Goal: Information Seeking & Learning: Check status

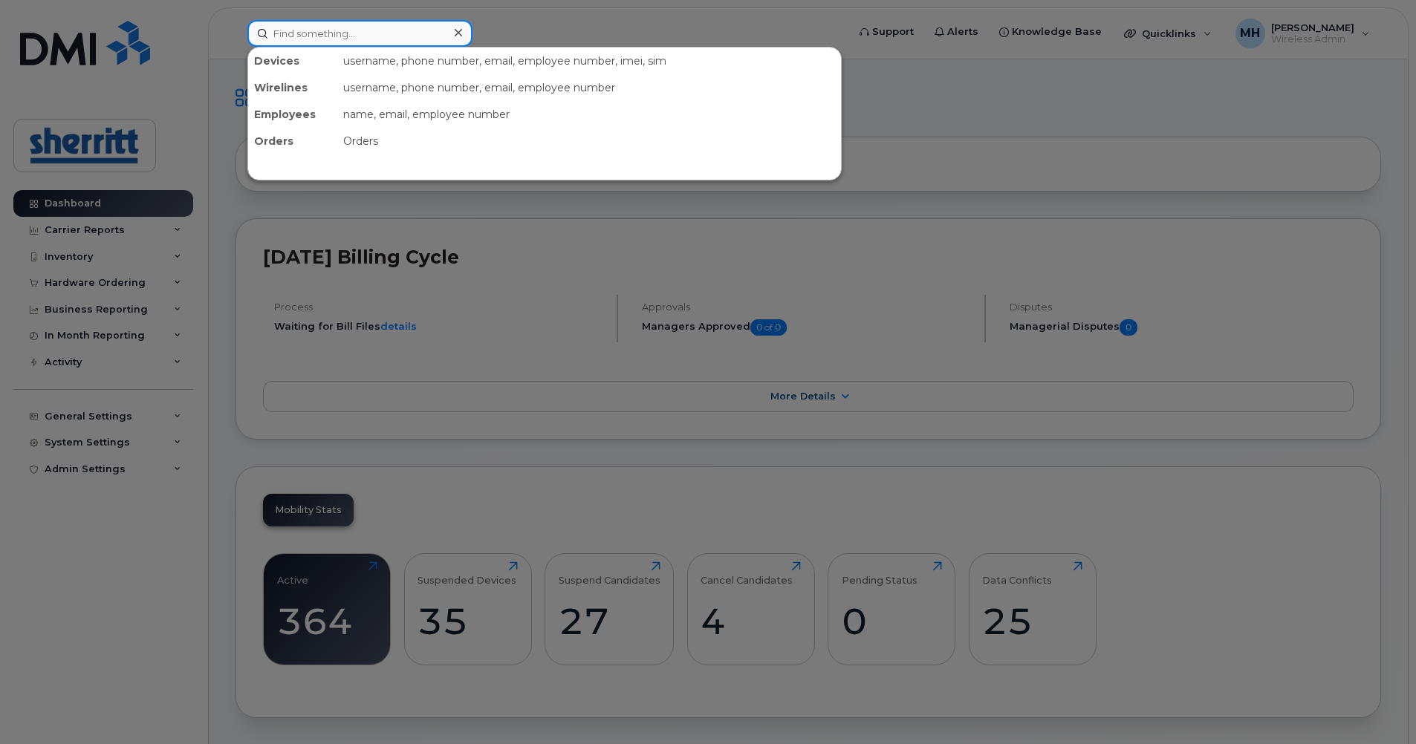
click at [412, 40] on input at bounding box center [359, 33] width 225 height 27
type input "s"
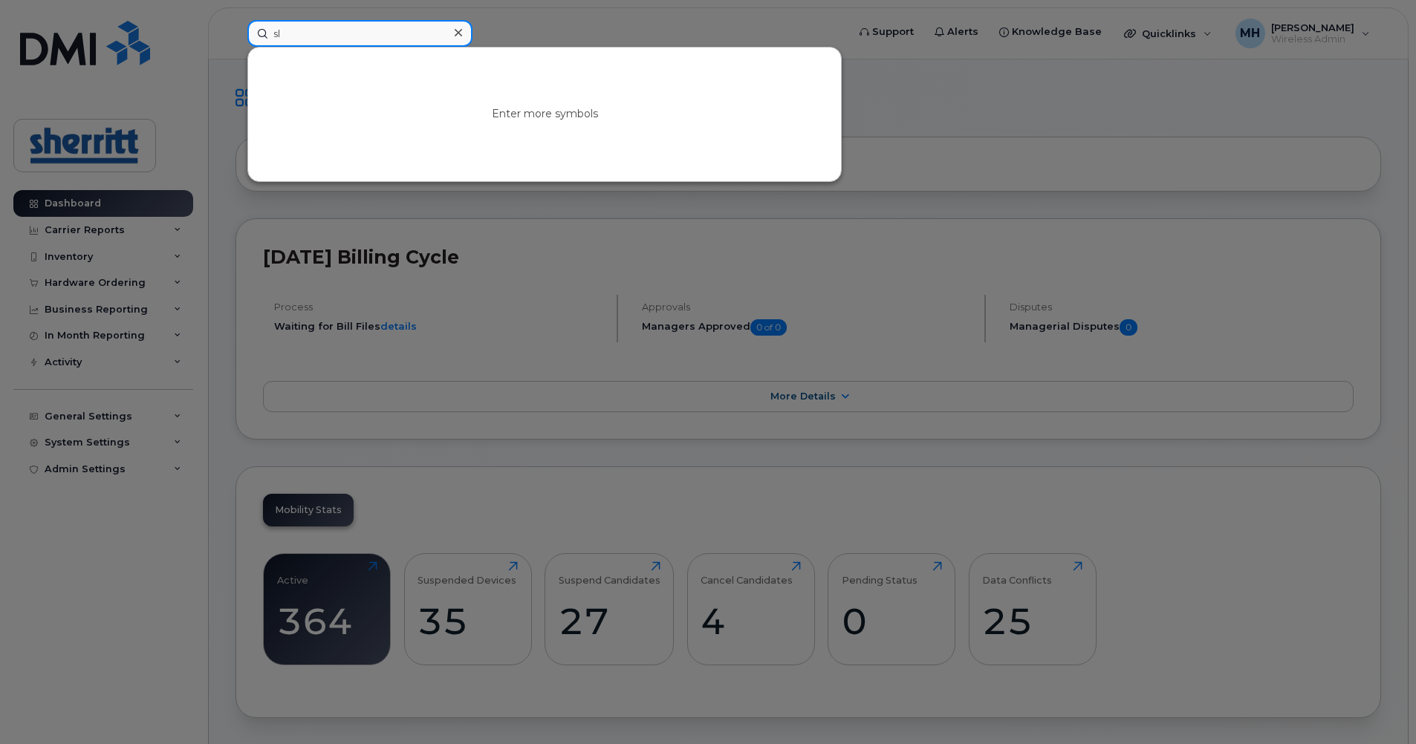
type input "s"
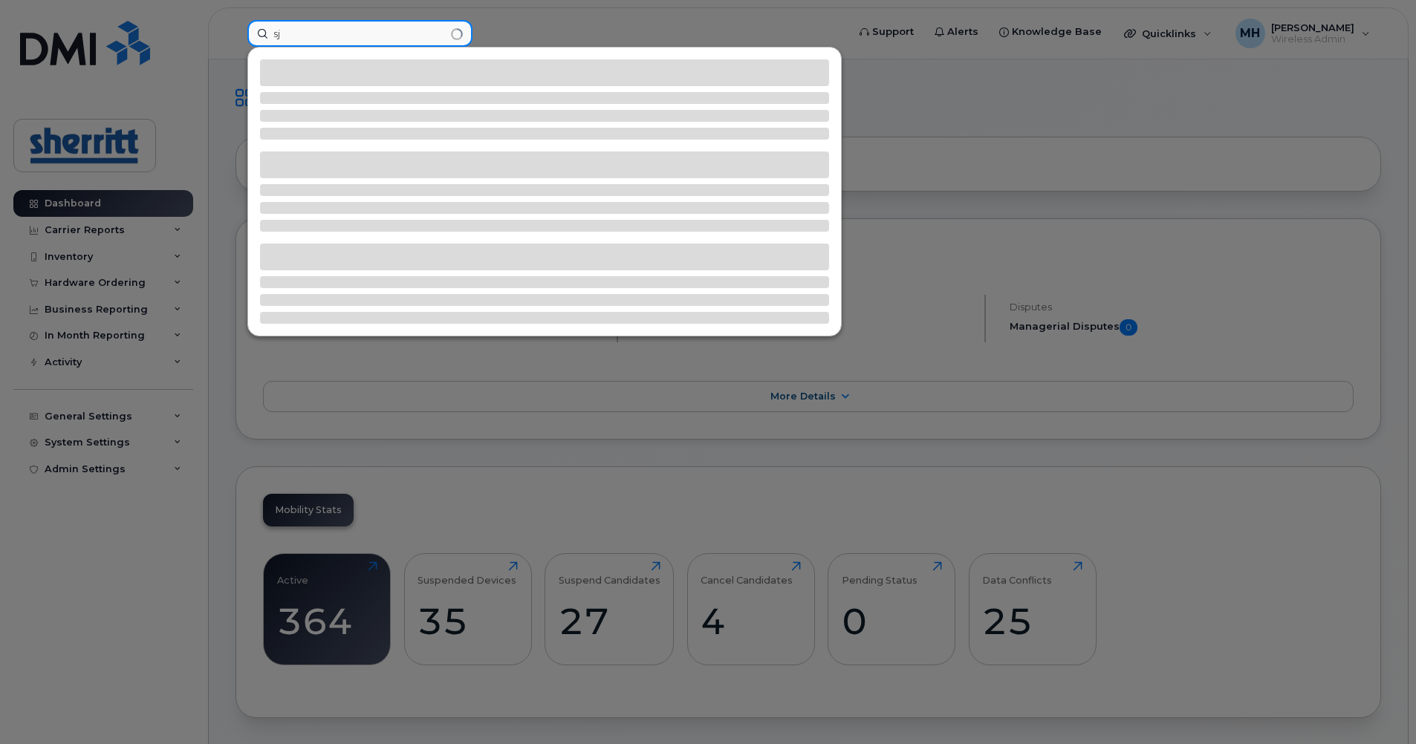
type input "s"
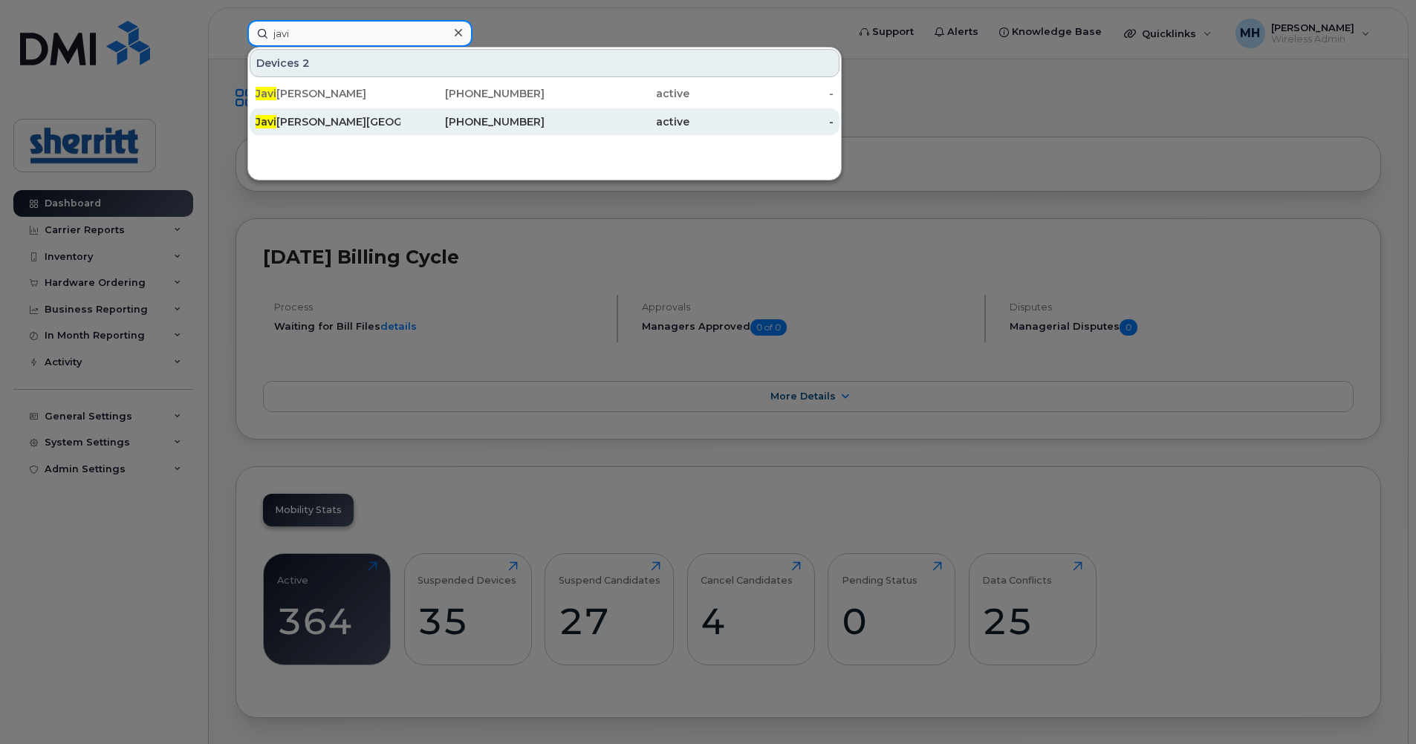
type input "javi"
click at [350, 124] on div "Javi [PERSON_NAME][GEOGRAPHIC_DATA]" at bounding box center [328, 121] width 145 height 15
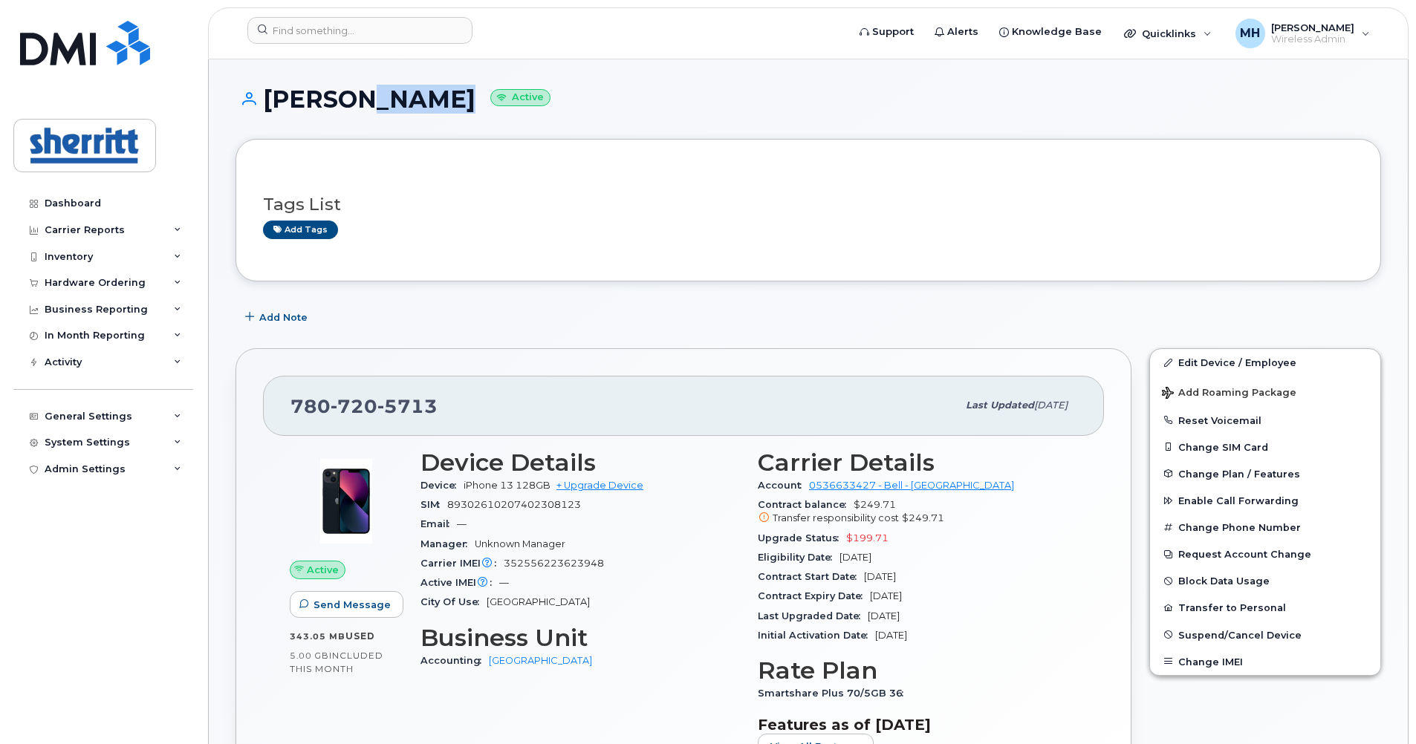
drag, startPoint x: 334, startPoint y: 105, endPoint x: 415, endPoint y: 108, distance: 81.1
click at [415, 108] on h1 "[PERSON_NAME] Active" at bounding box center [808, 99] width 1146 height 26
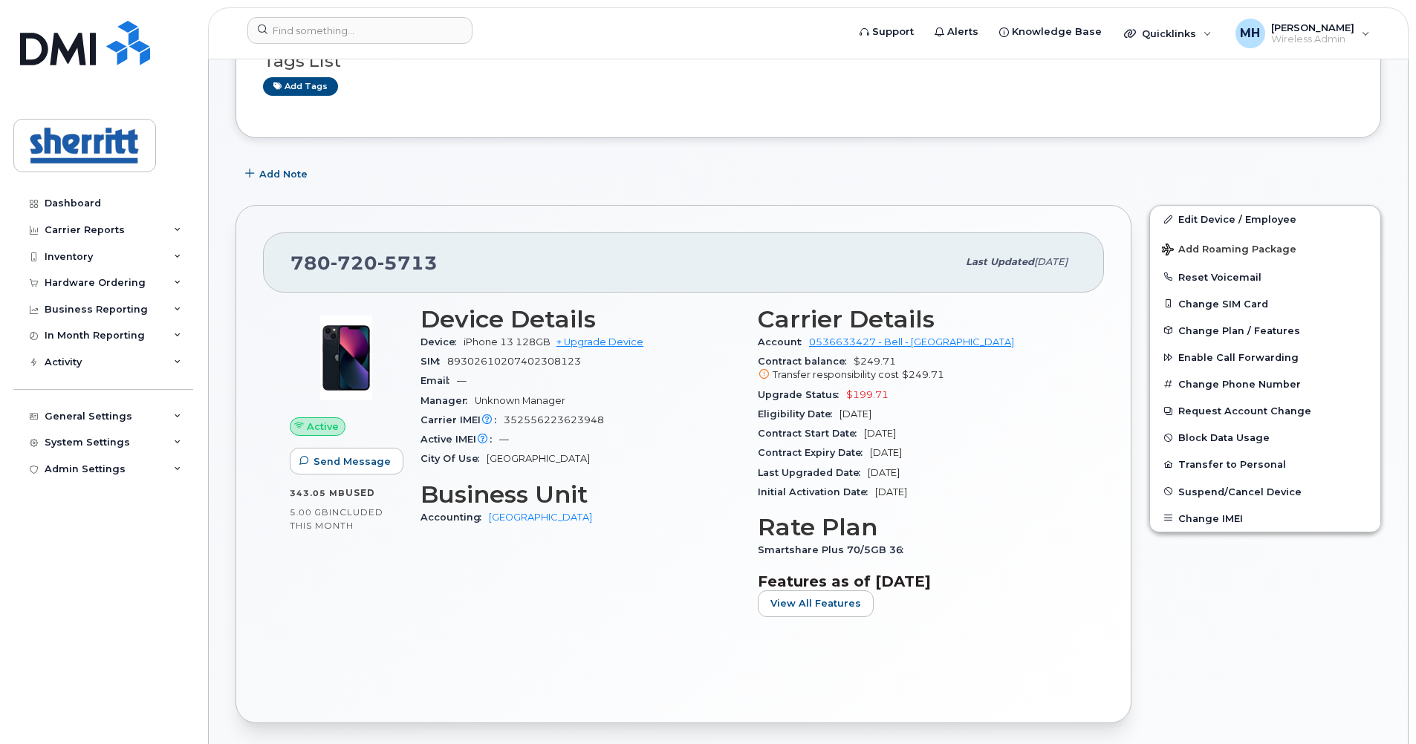
scroll to position [149, 0]
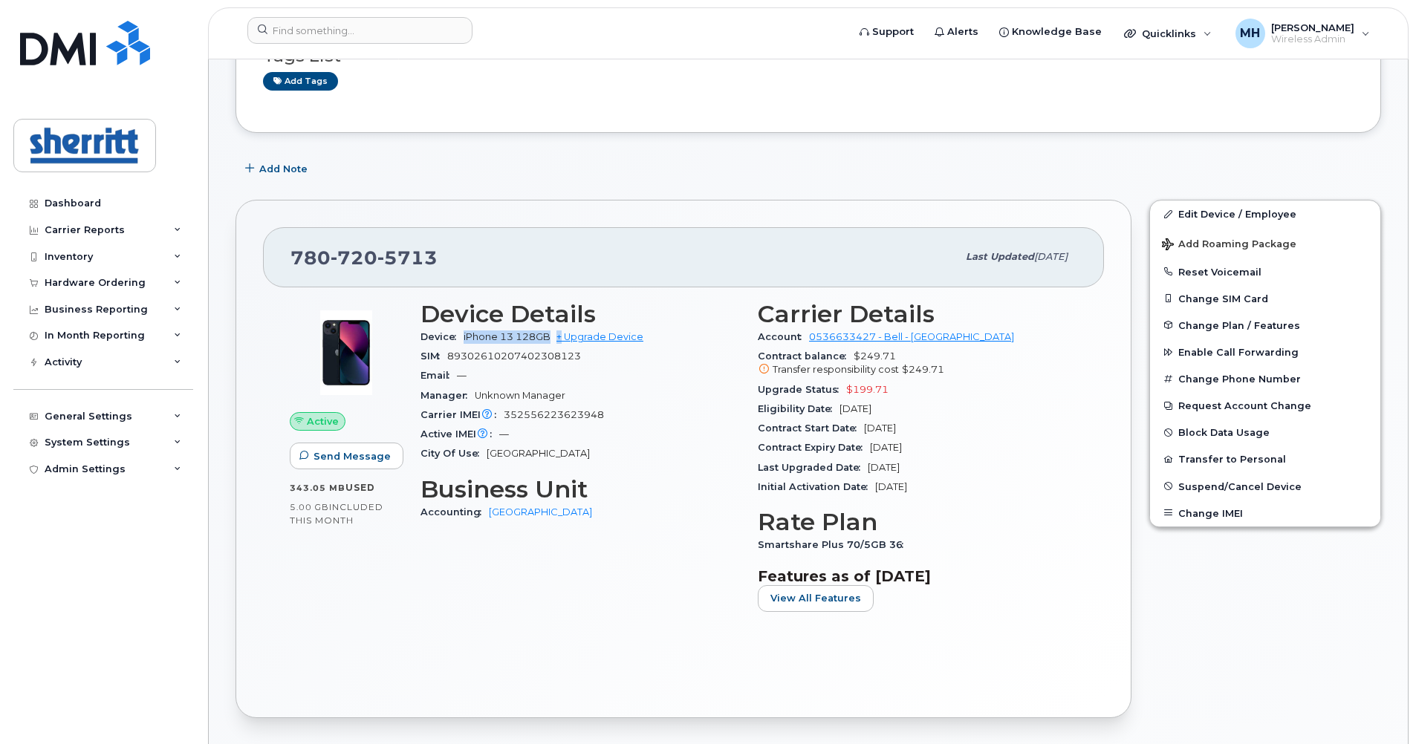
drag, startPoint x: 454, startPoint y: 337, endPoint x: 569, endPoint y: 360, distance: 117.3
click at [563, 342] on div "Device iPhone 13 128GB + Upgrade Device" at bounding box center [579, 337] width 319 height 19
drag, startPoint x: 947, startPoint y: 430, endPoint x: 807, endPoint y: 425, distance: 140.5
click at [816, 425] on div "Contract Start Date [DATE]" at bounding box center [917, 428] width 319 height 19
drag, startPoint x: 573, startPoint y: 413, endPoint x: 616, endPoint y: 421, distance: 43.9
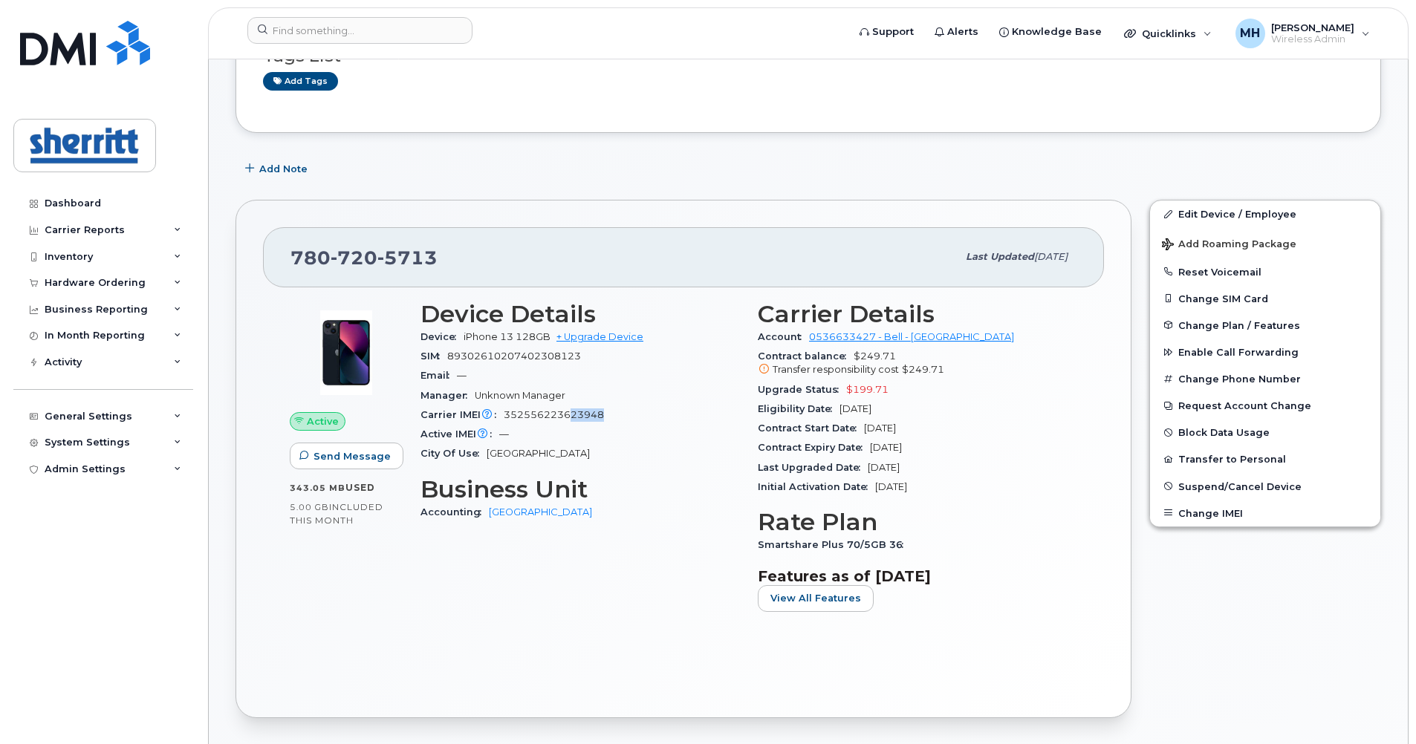
click at [616, 421] on div "Carrier IMEI Carrier IMEI is reported during the last billing cycle or change o…" at bounding box center [579, 415] width 319 height 19
drag, startPoint x: 431, startPoint y: 256, endPoint x: 296, endPoint y: 246, distance: 135.6
click at [296, 246] on div "[PHONE_NUMBER]" at bounding box center [623, 256] width 666 height 31
copy span "[PHONE_NUMBER]"
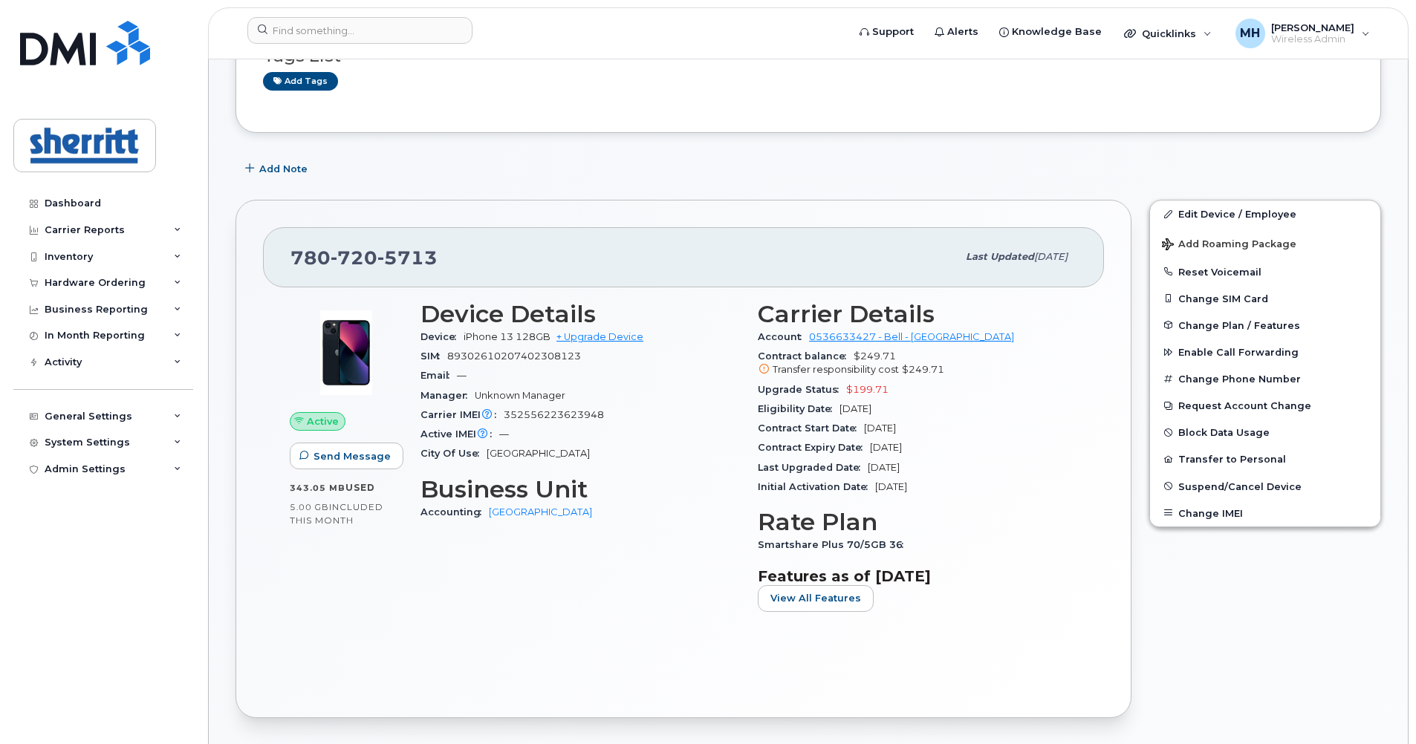
click at [583, 357] on div "SIM [TECHNICAL_ID]" at bounding box center [579, 356] width 319 height 19
drag, startPoint x: 603, startPoint y: 422, endPoint x: 499, endPoint y: 416, distance: 104.2
click at [499, 416] on div "Carrier IMEI Carrier IMEI is reported during the last billing cycle or change o…" at bounding box center [579, 415] width 319 height 19
copy span "352556223623948"
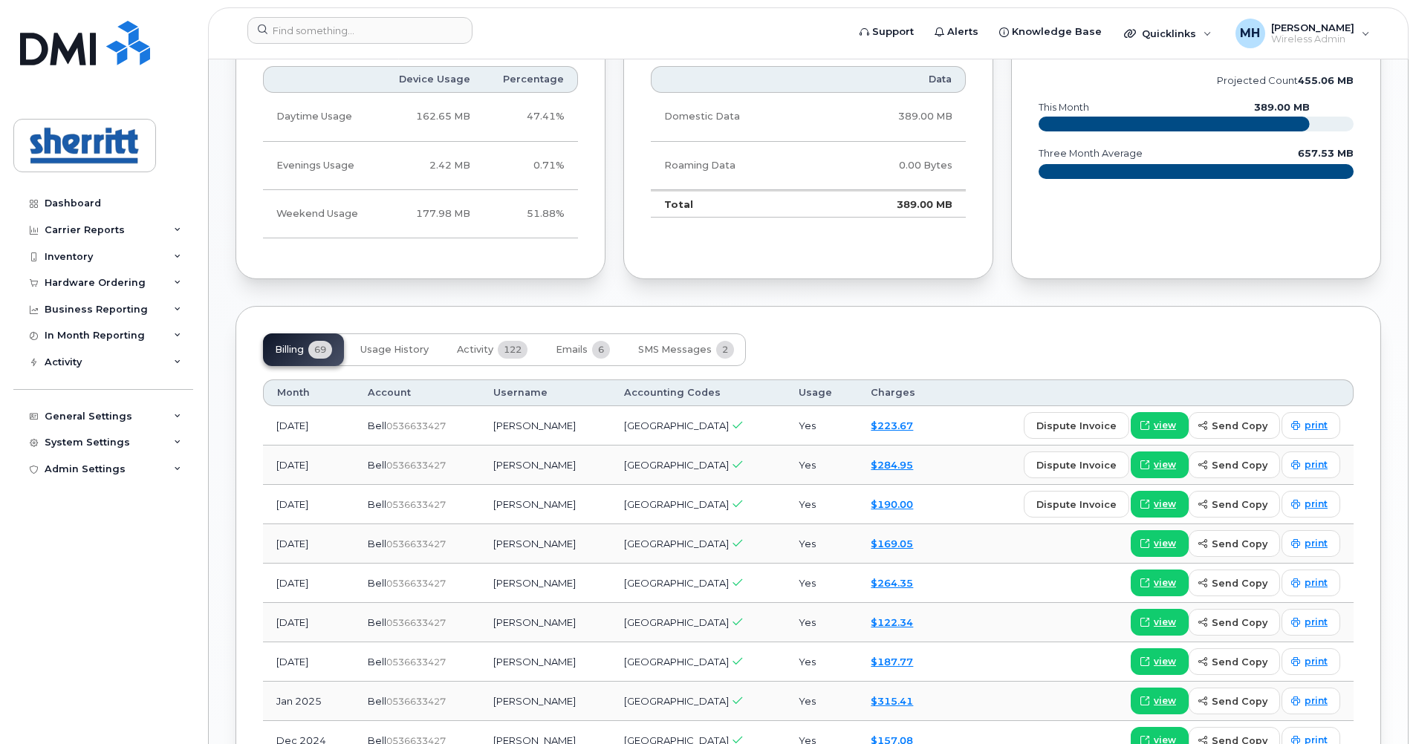
scroll to position [891, 0]
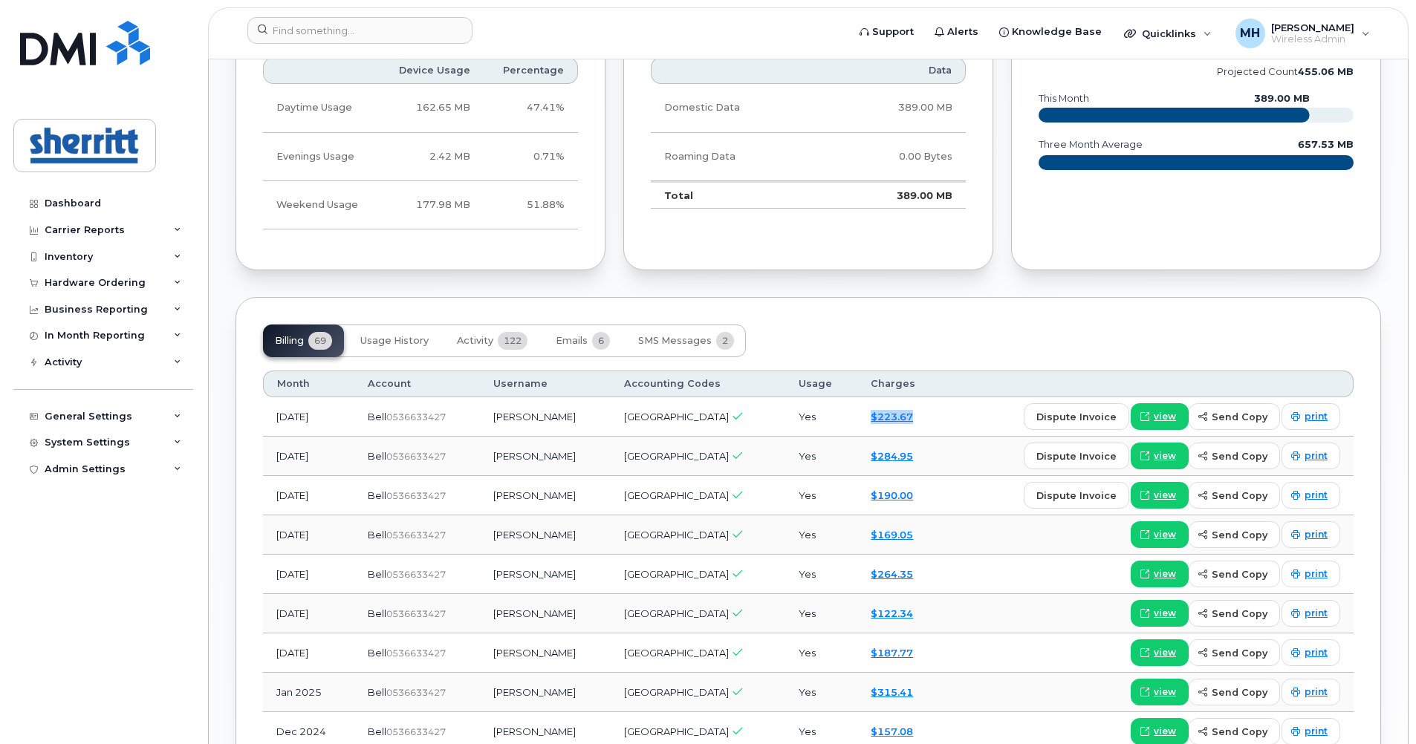
drag, startPoint x: 854, startPoint y: 415, endPoint x: 928, endPoint y: 429, distance: 74.9
click at [928, 429] on td "$223.67" at bounding box center [899, 416] width 85 height 39
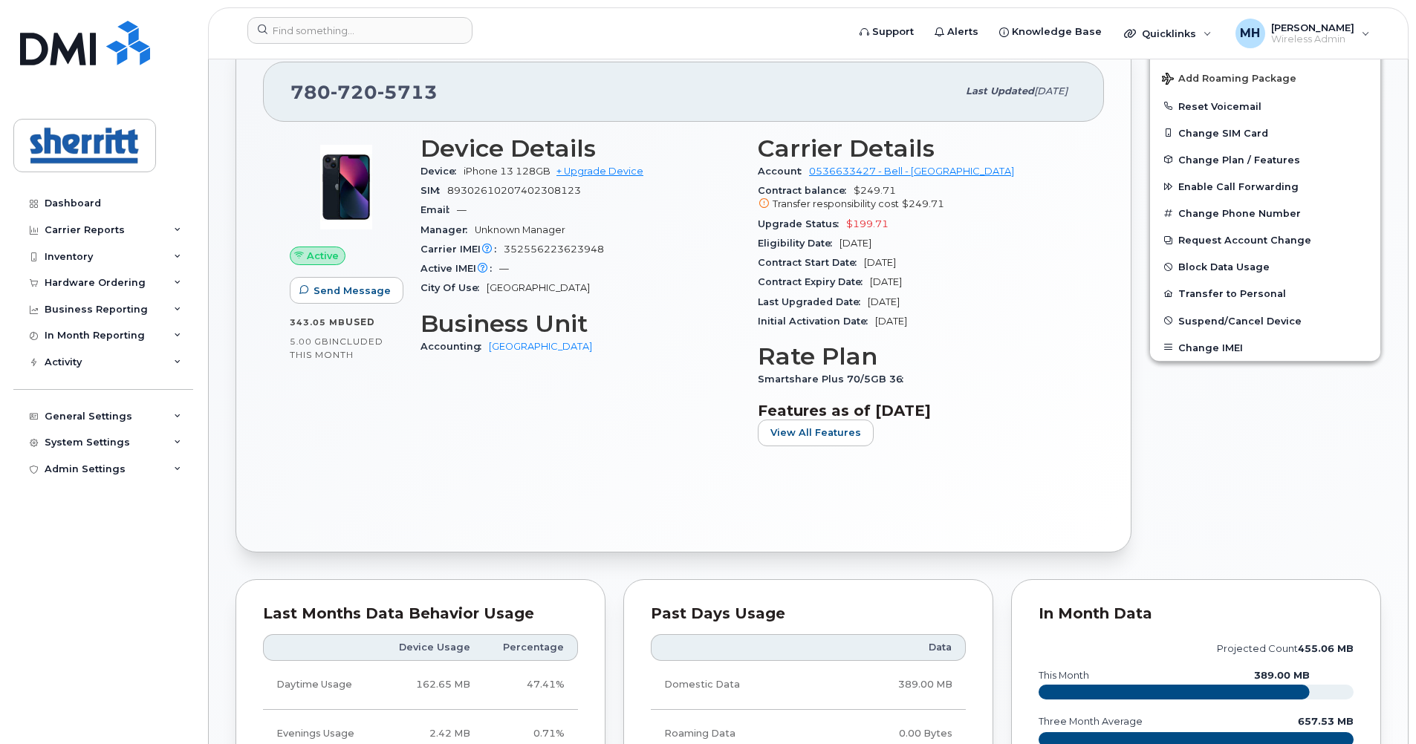
scroll to position [297, 0]
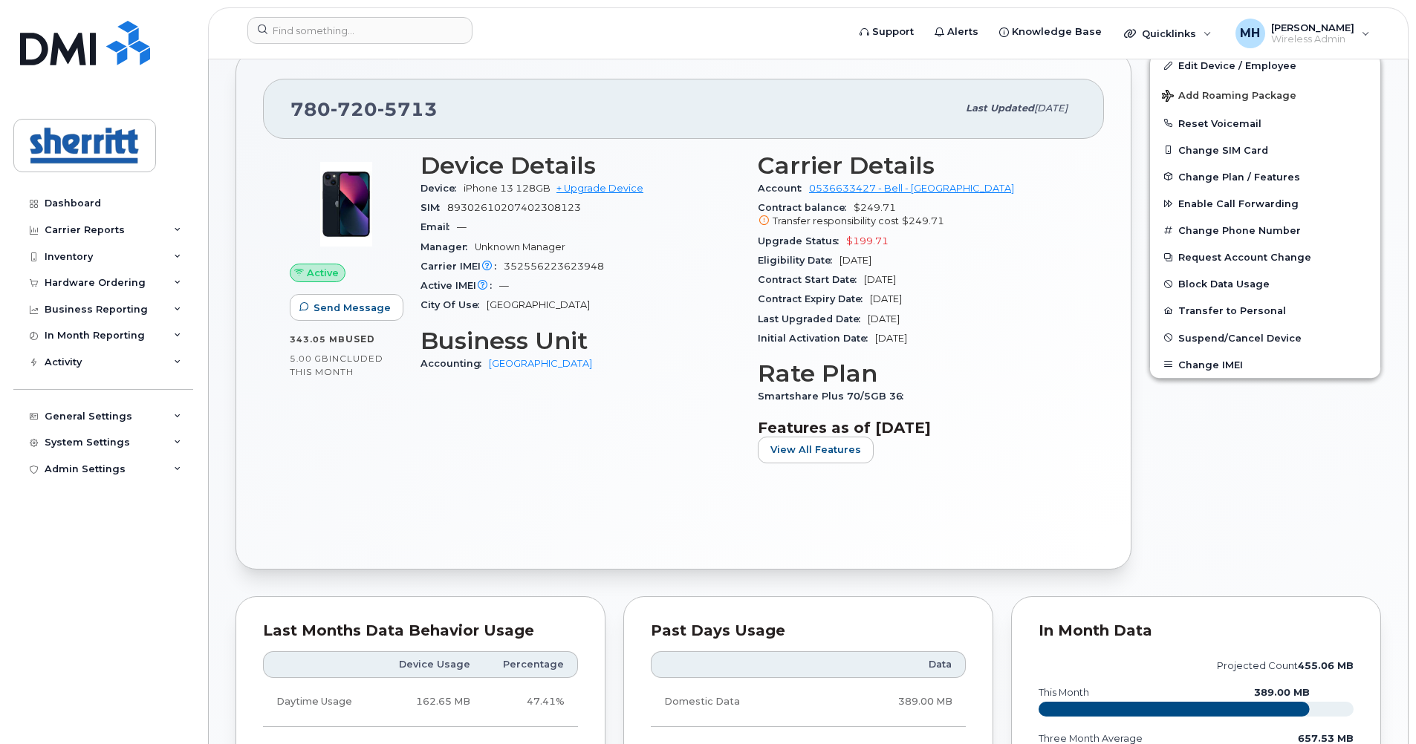
drag, startPoint x: 609, startPoint y: 345, endPoint x: 393, endPoint y: 337, distance: 216.3
click at [393, 337] on div "Active Send Message 343.05 MB  used 5.00 GB  included this month Device Details…" at bounding box center [683, 313] width 805 height 341
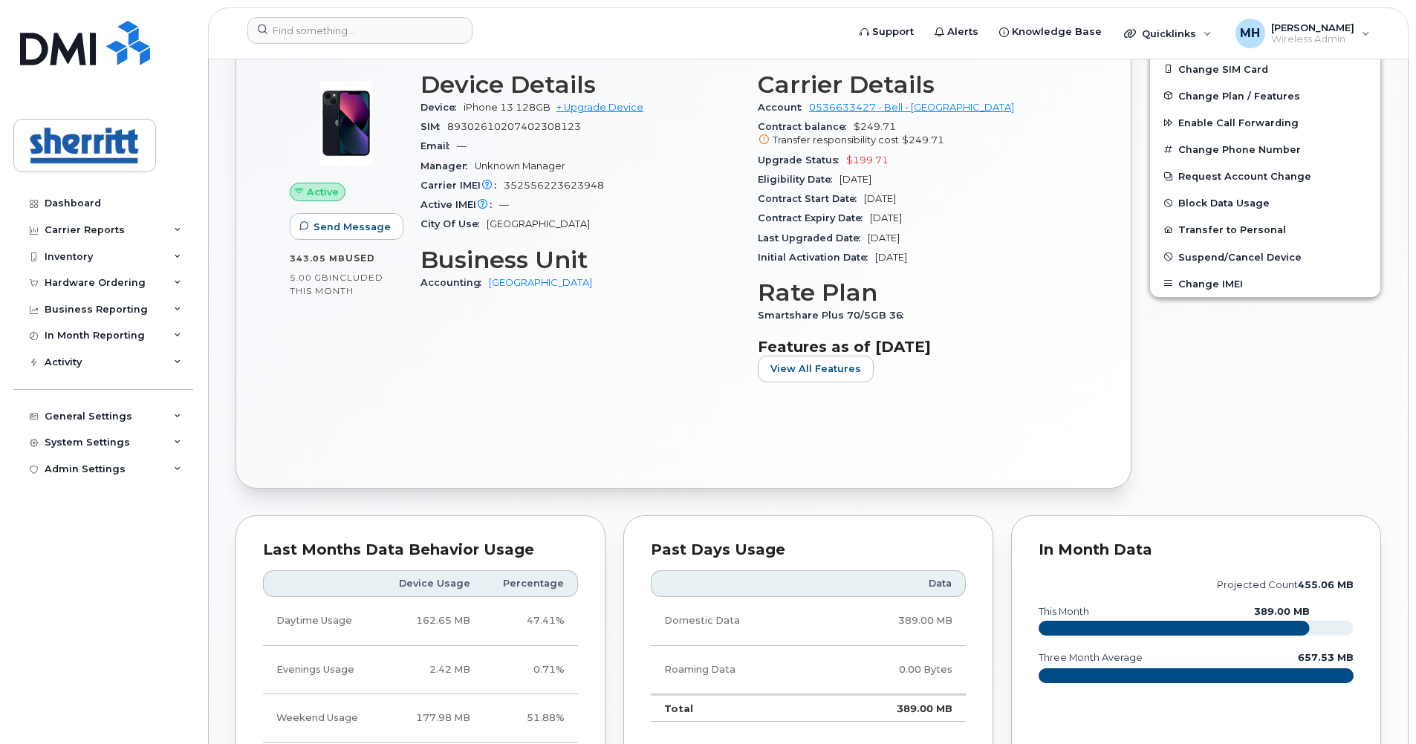
scroll to position [446, 0]
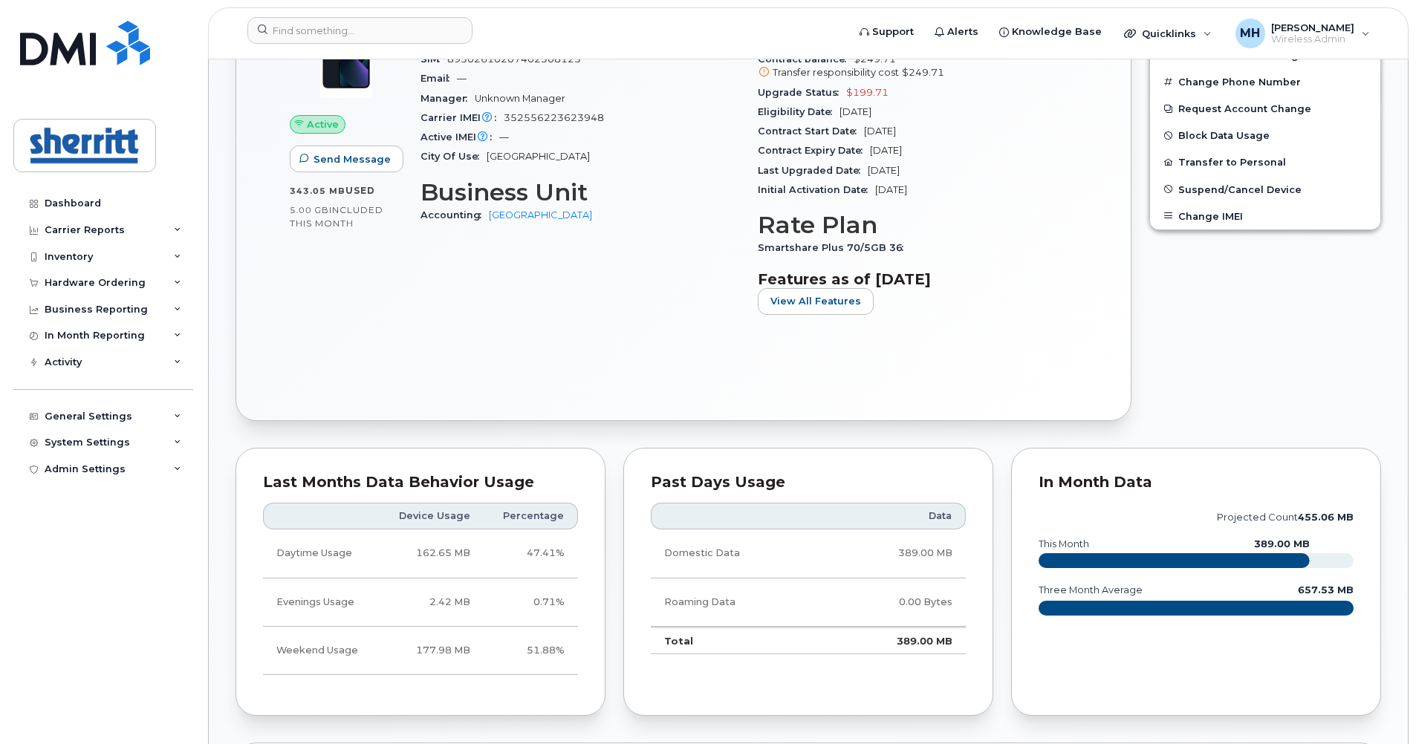
click at [554, 329] on div "Device Details Device iPhone 13 128GB + Upgrade Device SIM [TECHNICAL_ID] Email…" at bounding box center [580, 165] width 337 height 341
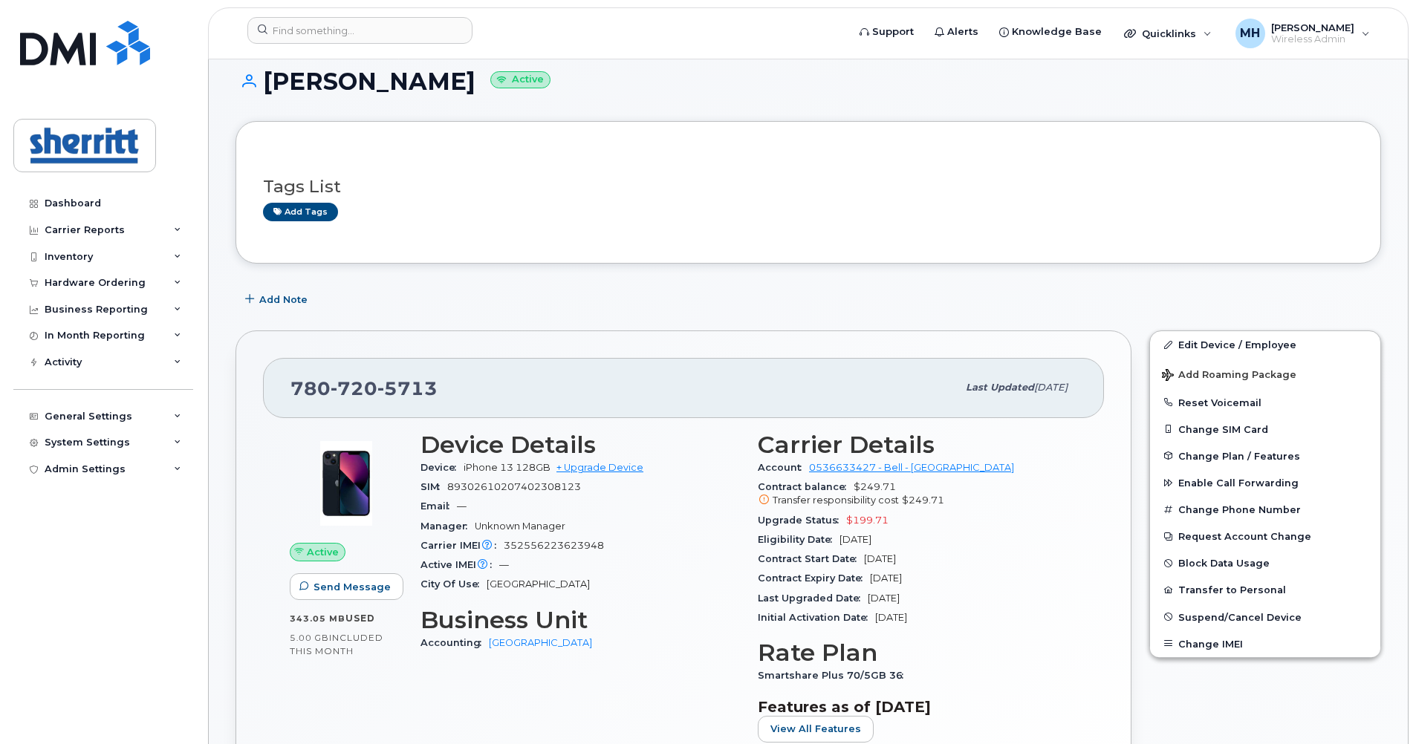
scroll to position [0, 0]
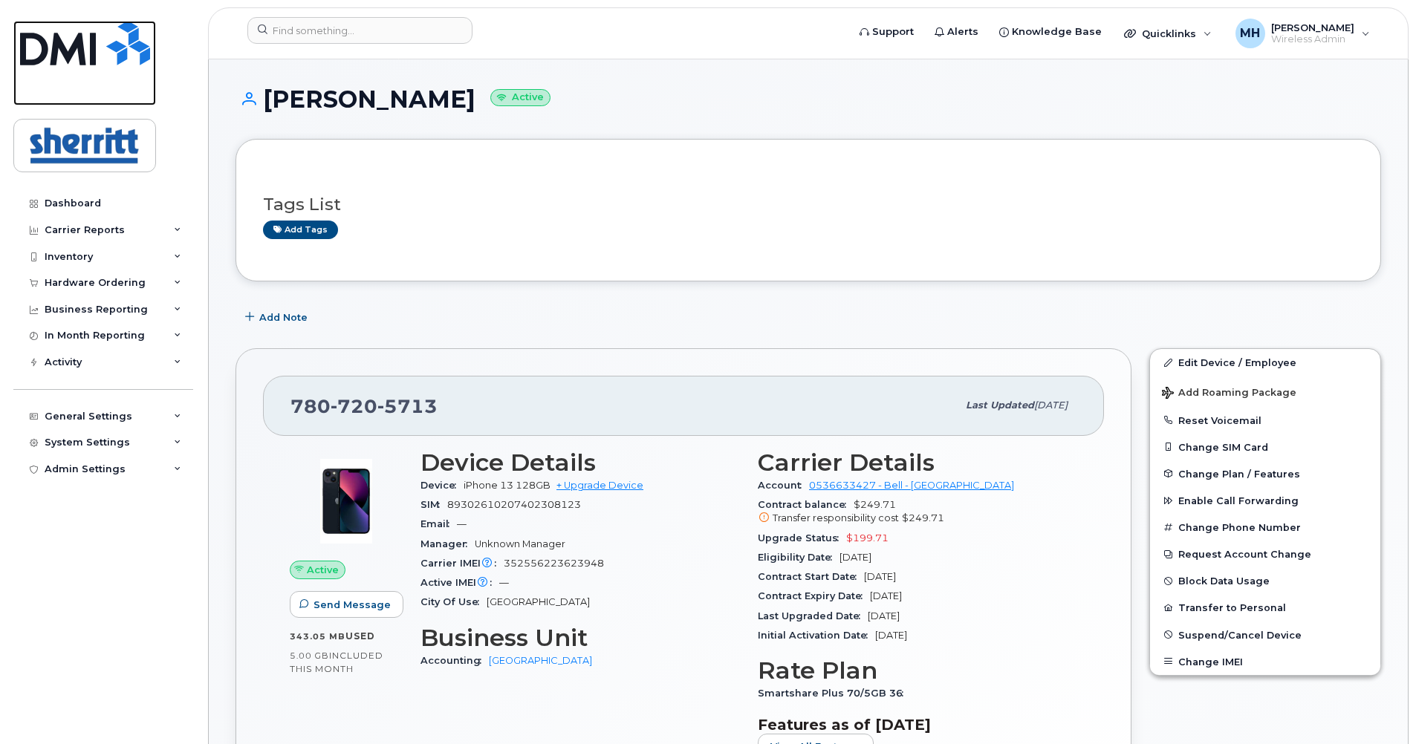
click at [79, 67] on link at bounding box center [84, 63] width 143 height 85
